Goal: Navigation & Orientation: Find specific page/section

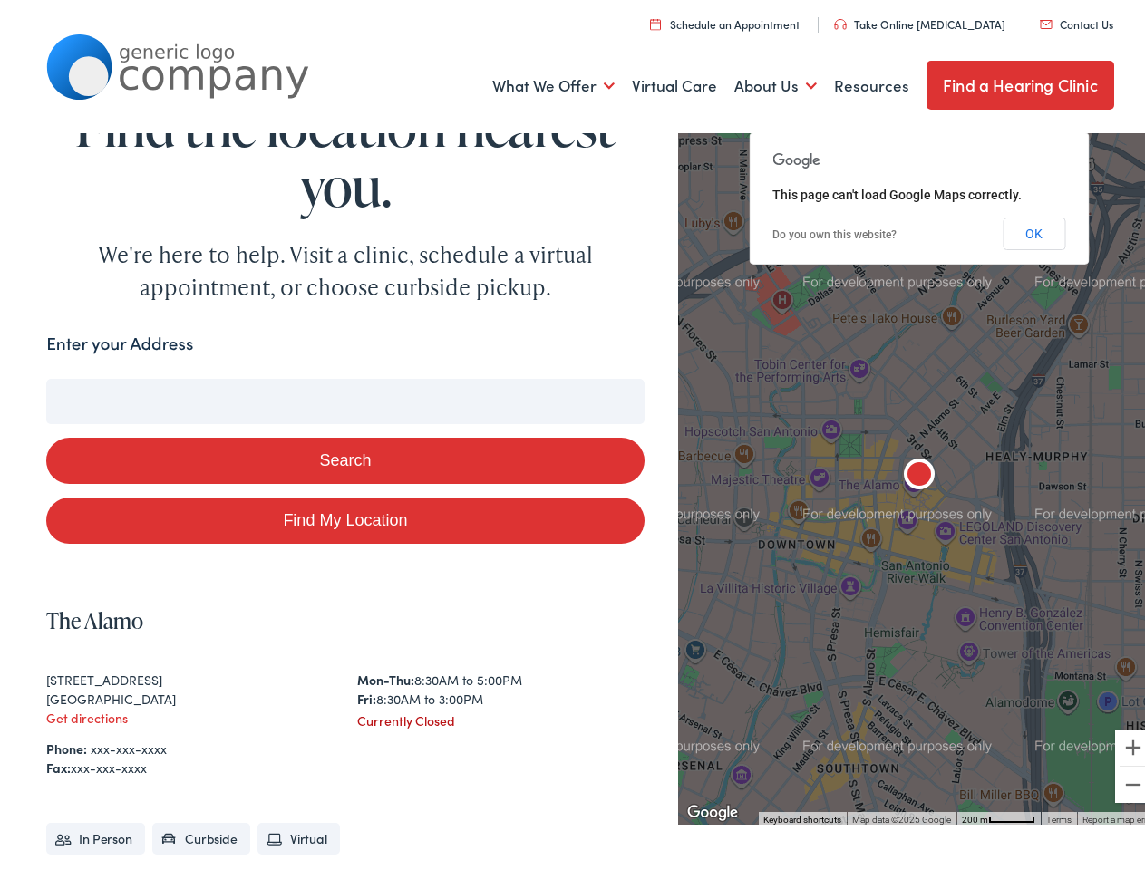
click at [572, 435] on button "Search" at bounding box center [344, 455] width 597 height 46
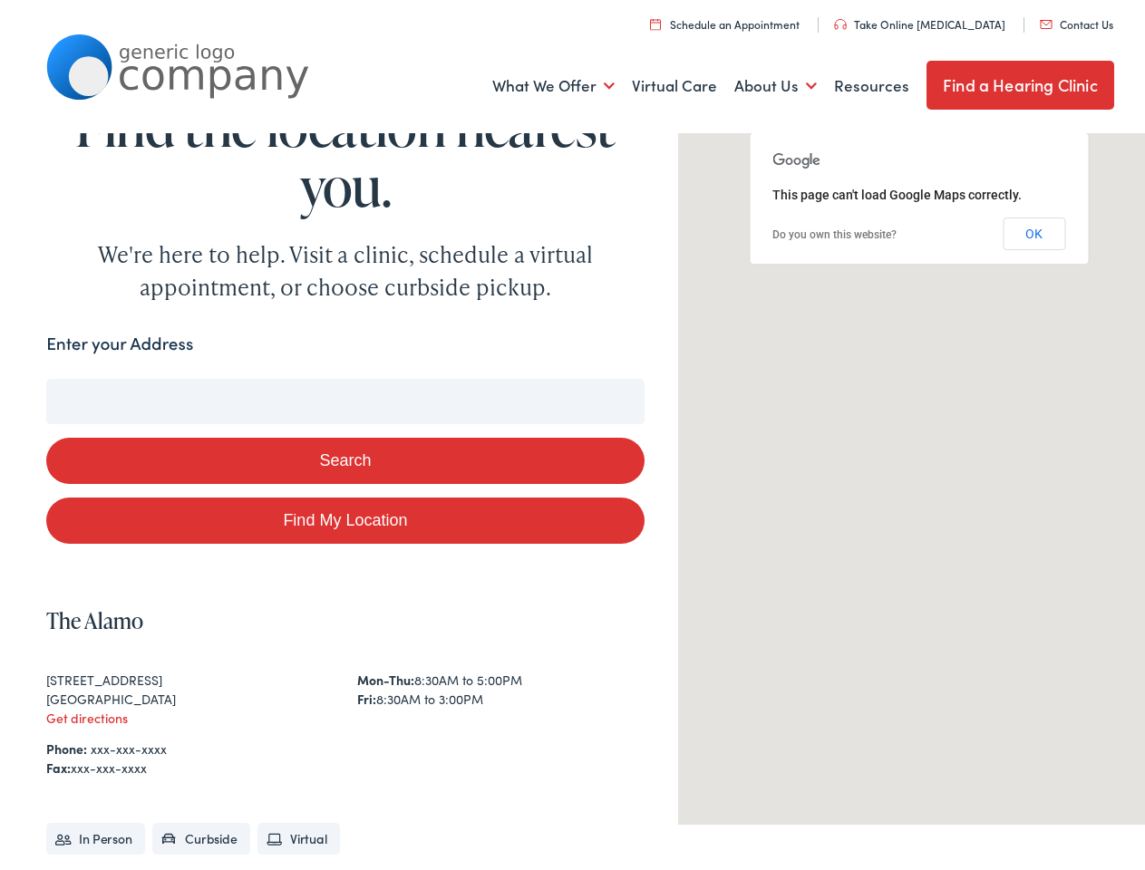
click at [540, 81] on link "What We Offer" at bounding box center [553, 80] width 122 height 67
click at [760, 81] on link "About Us" at bounding box center [775, 80] width 83 height 67
click at [732, 374] on button "Search" at bounding box center [739, 375] width 23 height 23
click at [341, 455] on button "Search" at bounding box center [344, 455] width 597 height 46
